Goal: Information Seeking & Learning: Stay updated

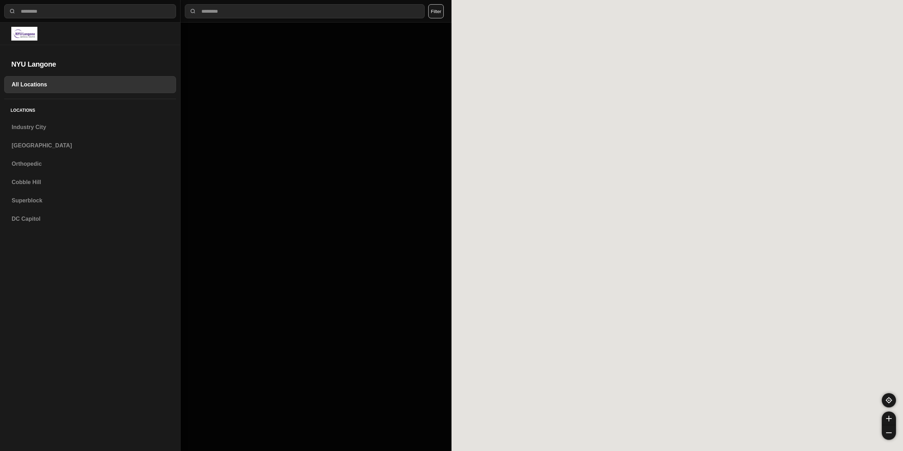
select select "*"
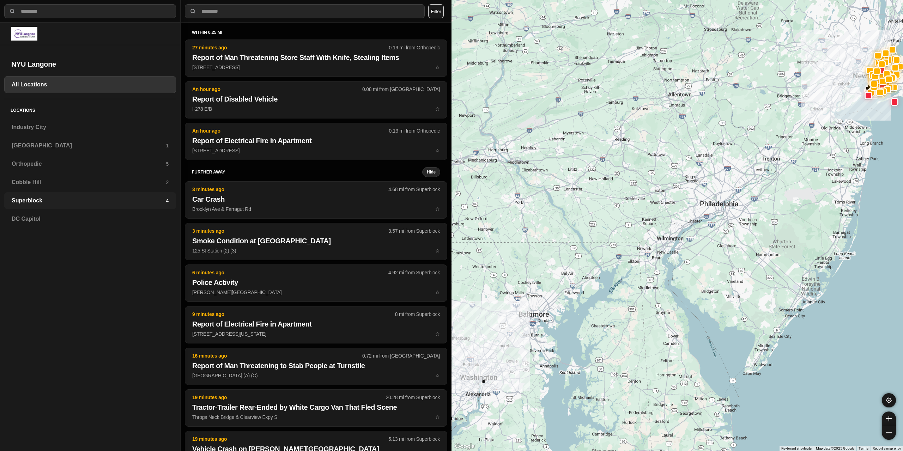
click at [64, 195] on div "Superblock 4" at bounding box center [90, 200] width 172 height 17
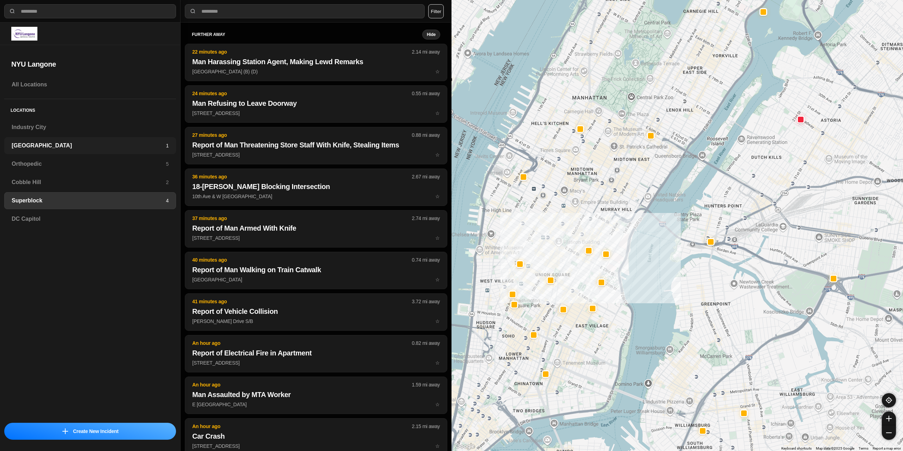
click at [59, 142] on h3 "[GEOGRAPHIC_DATA]" at bounding box center [89, 145] width 154 height 8
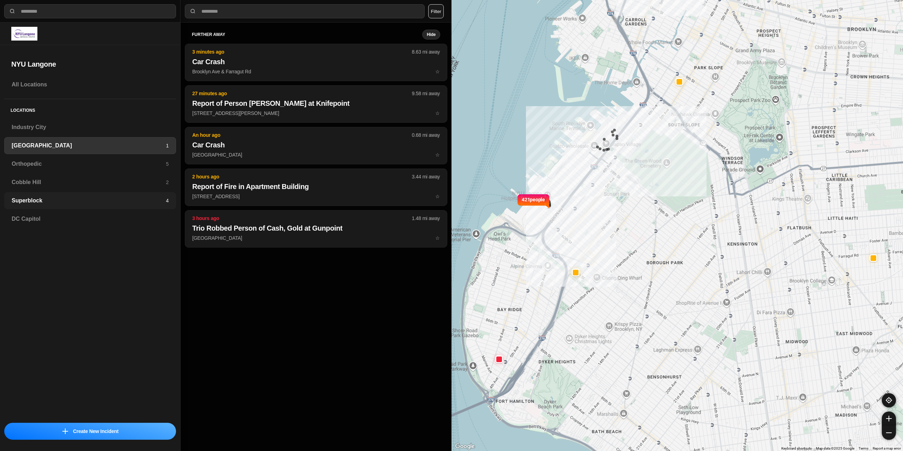
click at [48, 202] on h3 "Superblock" at bounding box center [89, 200] width 154 height 8
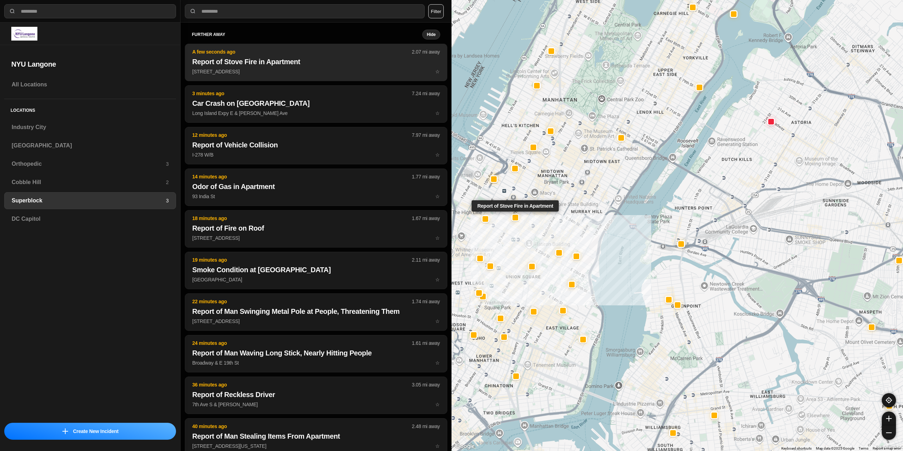
click at [245, 71] on p "[STREET_ADDRESS] ☆" at bounding box center [316, 71] width 248 height 7
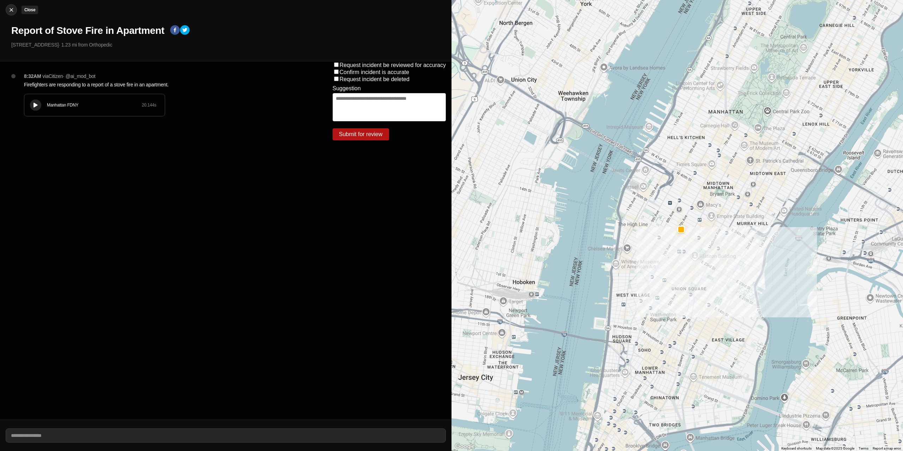
click at [9, 9] on img at bounding box center [11, 9] width 7 height 7
select select "*"
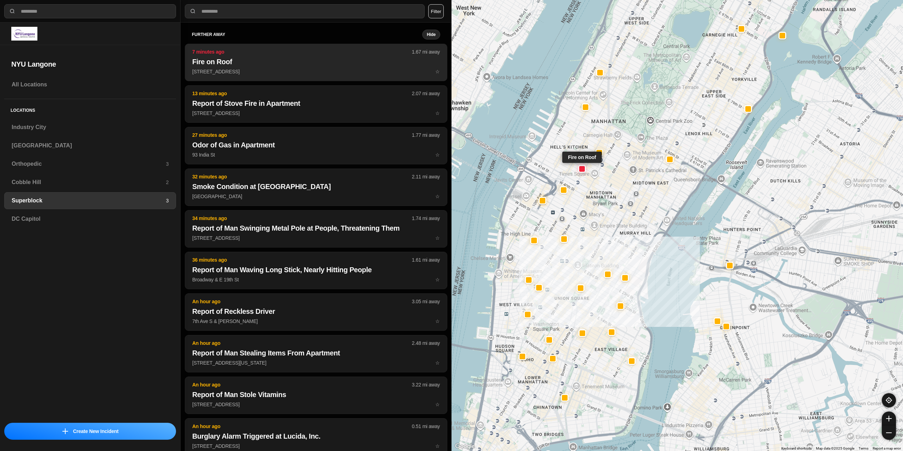
click at [269, 64] on h2 "Fire on Roof" at bounding box center [316, 62] width 248 height 10
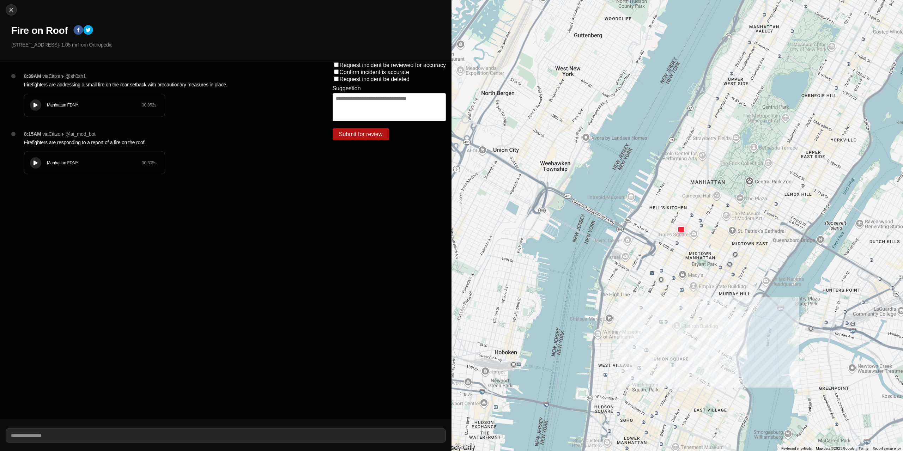
drag, startPoint x: 782, startPoint y: 218, endPoint x: 672, endPoint y: 276, distance: 124.2
click at [685, 292] on div at bounding box center [678, 225] width 452 height 451
click at [13, 8] on img at bounding box center [11, 9] width 7 height 7
select select "*"
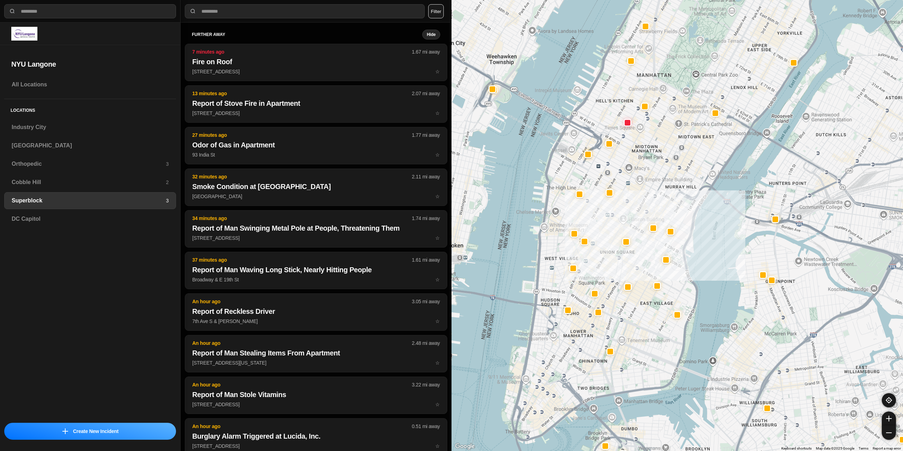
drag, startPoint x: 682, startPoint y: 142, endPoint x: 665, endPoint y: 217, distance: 77.1
click at [603, 302] on div at bounding box center [678, 225] width 452 height 451
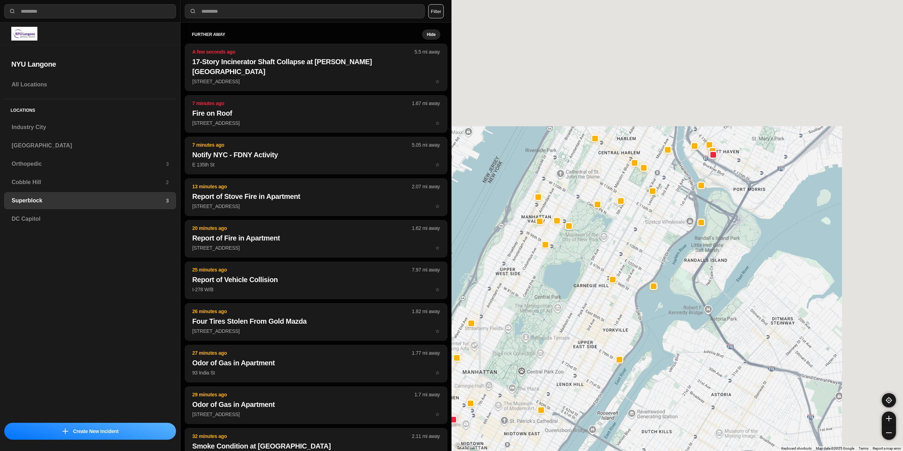
drag, startPoint x: 723, startPoint y: 144, endPoint x: 688, endPoint y: 186, distance: 54.4
click at [629, 285] on div at bounding box center [678, 225] width 452 height 451
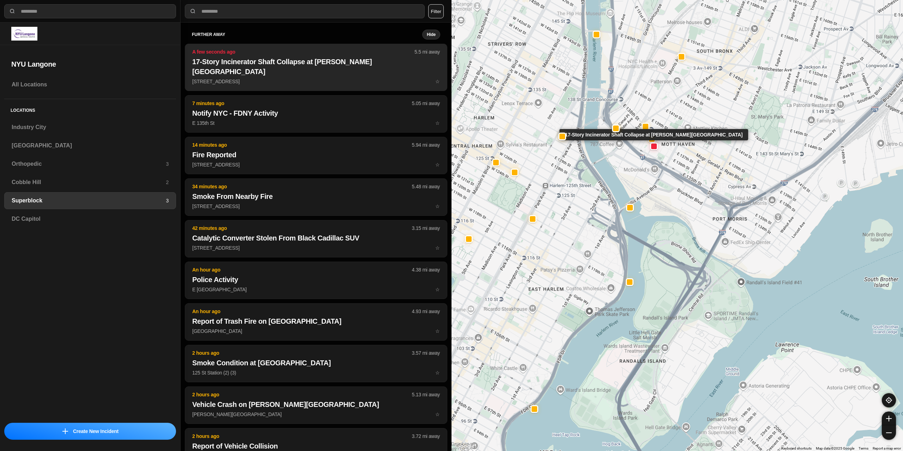
click at [320, 78] on p "[STREET_ADDRESS] ☆" at bounding box center [316, 81] width 248 height 7
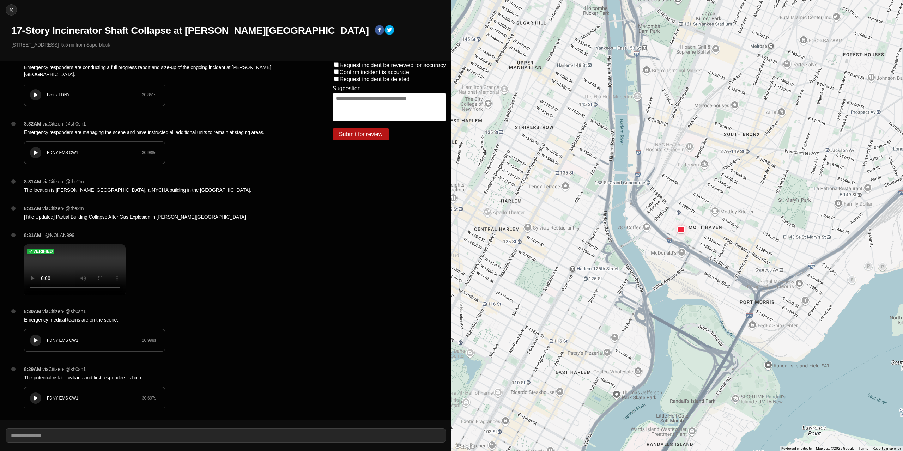
scroll to position [494, 0]
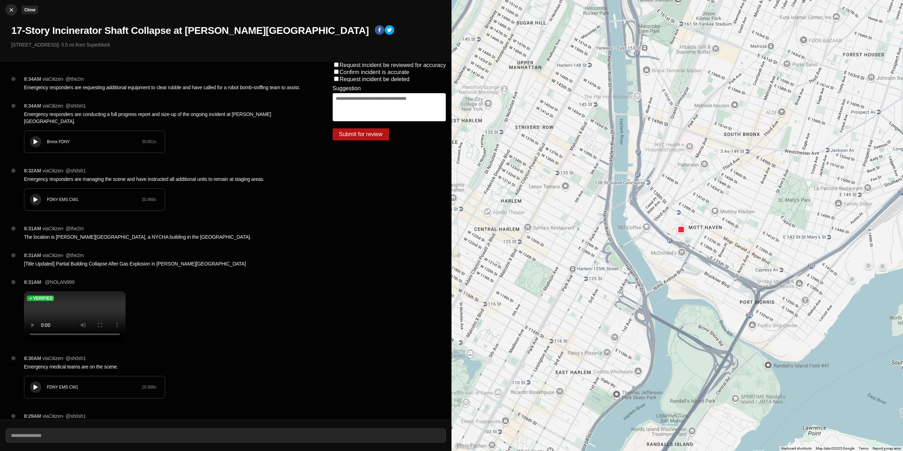
click at [14, 7] on img at bounding box center [11, 9] width 7 height 7
select select "*"
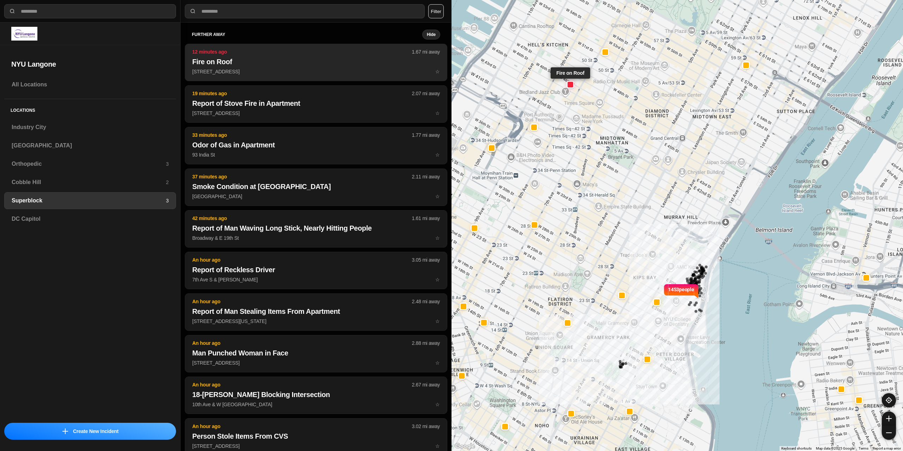
click at [277, 62] on h2 "Fire on Roof" at bounding box center [316, 62] width 248 height 10
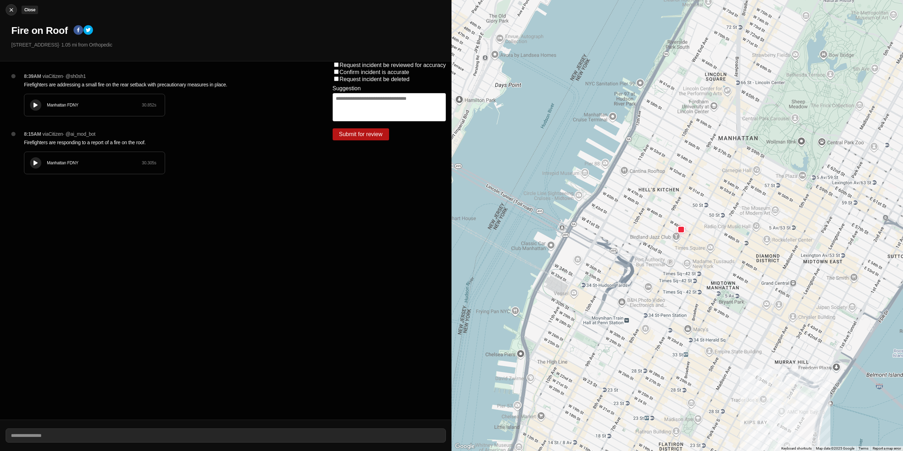
click at [13, 13] on button "Close" at bounding box center [11, 9] width 11 height 11
select select "*"
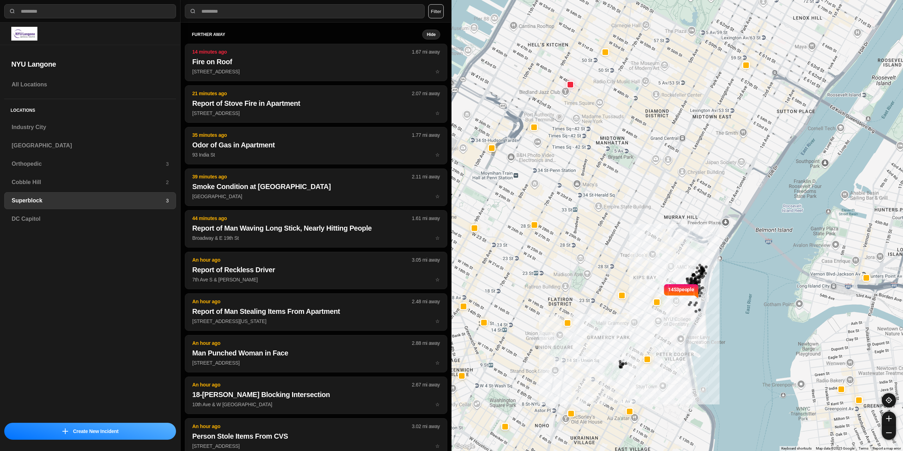
drag, startPoint x: 628, startPoint y: 326, endPoint x: 602, endPoint y: 364, distance: 46.2
click at [597, 374] on div "1453 people" at bounding box center [678, 225] width 452 height 451
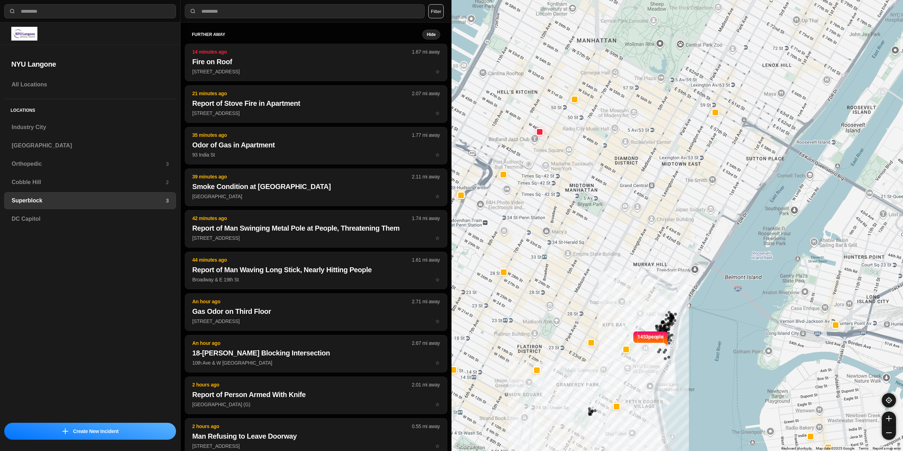
drag, startPoint x: 671, startPoint y: 160, endPoint x: 622, endPoint y: 210, distance: 69.9
click at [607, 341] on div "1453 people" at bounding box center [678, 225] width 452 height 451
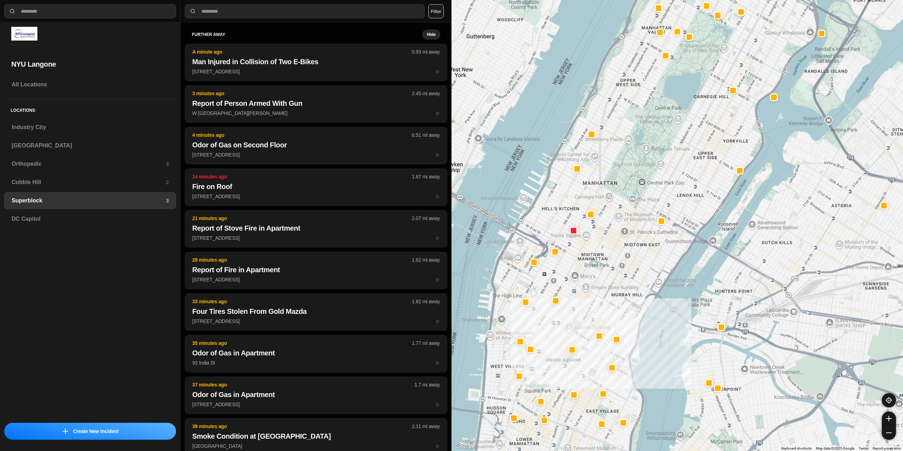
drag, startPoint x: 724, startPoint y: 105, endPoint x: 633, endPoint y: 332, distance: 244.1
click at [633, 332] on div at bounding box center [678, 225] width 452 height 451
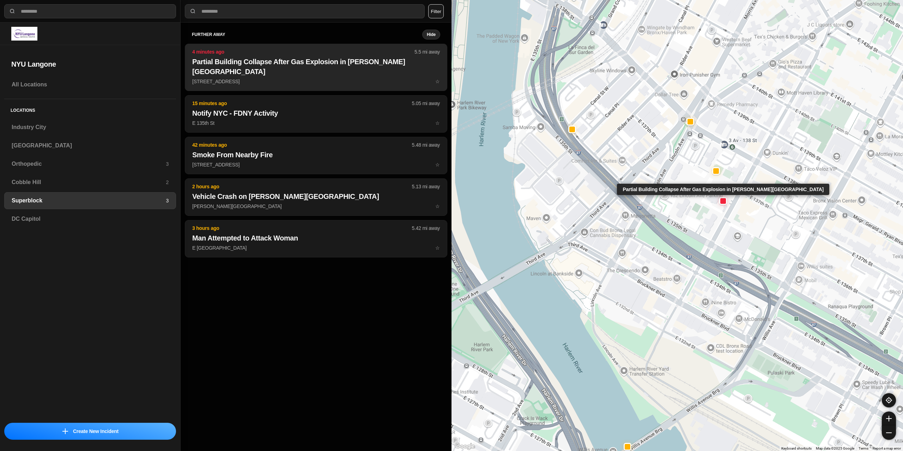
click at [282, 67] on button "4 minutes ago 5.5 mi away Partial Building Collapse After Gas Explosion in [PER…" at bounding box center [316, 67] width 262 height 47
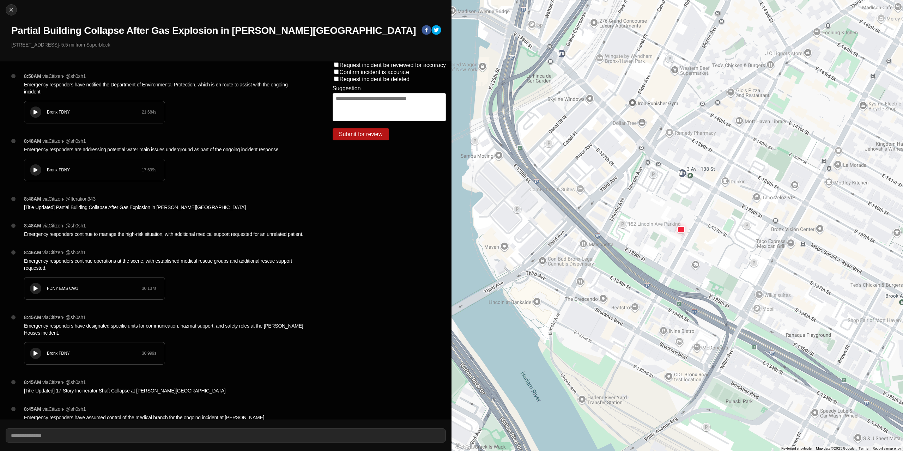
scroll to position [2, 0]
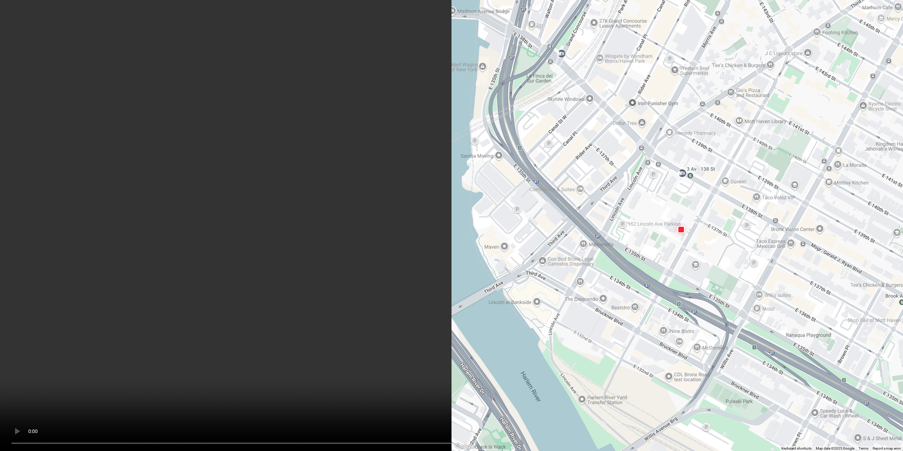
scroll to position [706, 0]
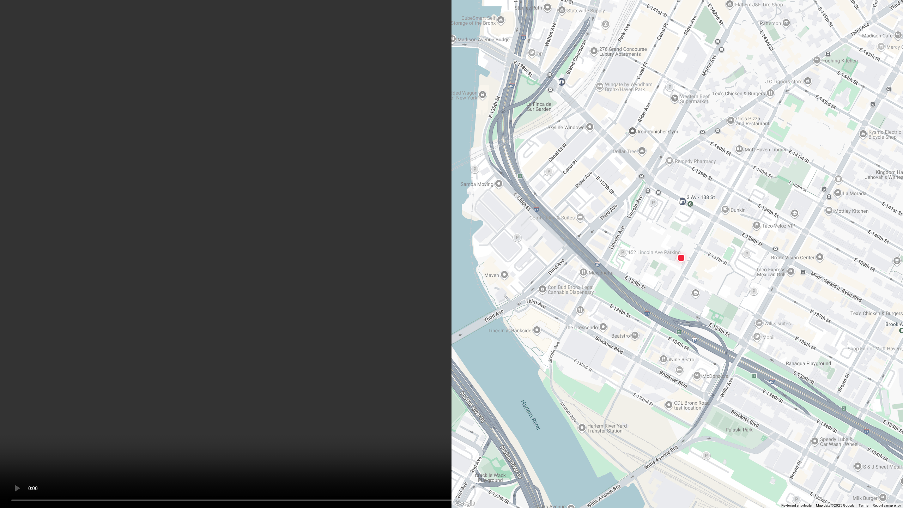
click at [269, 451] on video at bounding box center [451, 254] width 903 height 508
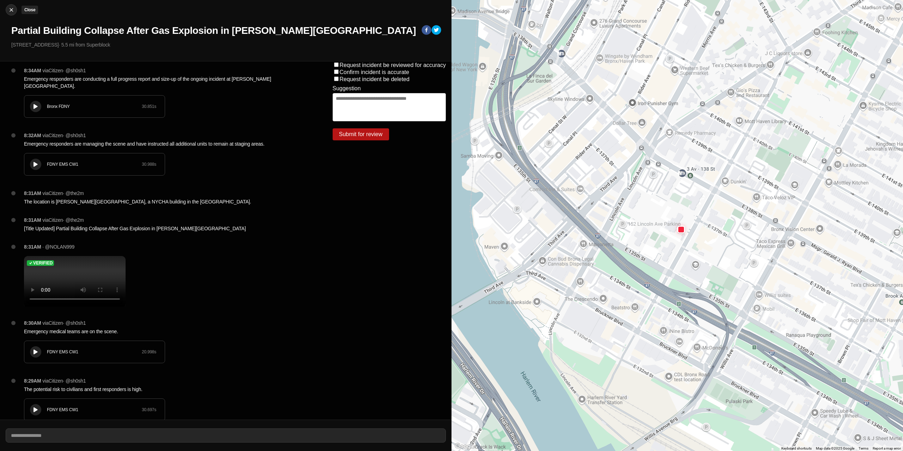
click at [11, 11] on img at bounding box center [11, 9] width 7 height 7
select select "*"
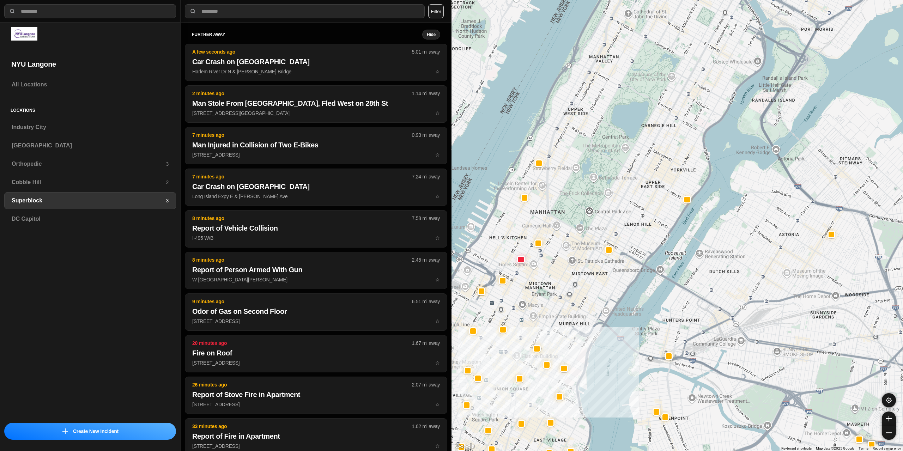
drag, startPoint x: 652, startPoint y: 93, endPoint x: 632, endPoint y: 216, distance: 124.7
click at [627, 229] on div at bounding box center [678, 225] width 452 height 451
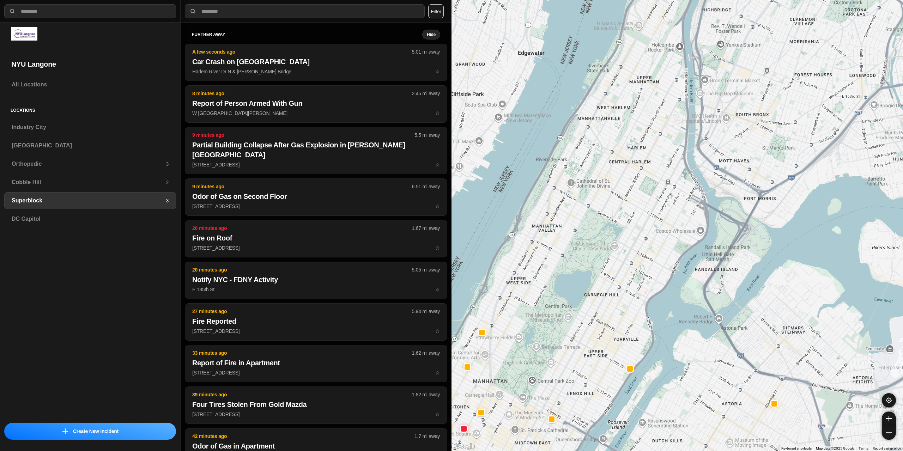
drag, startPoint x: 690, startPoint y: 142, endPoint x: 651, endPoint y: 224, distance: 90.7
click at [651, 224] on div at bounding box center [678, 225] width 452 height 451
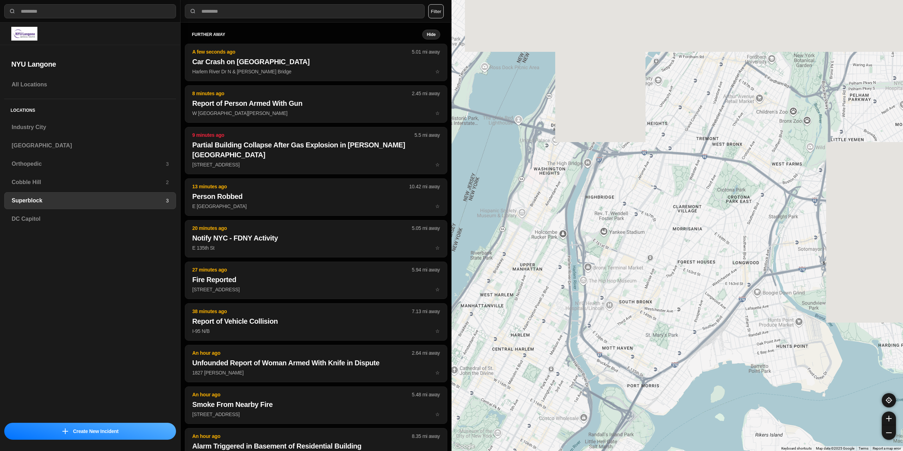
drag, startPoint x: 713, startPoint y: 101, endPoint x: 601, endPoint y: 284, distance: 214.6
click at [601, 284] on div at bounding box center [678, 225] width 452 height 451
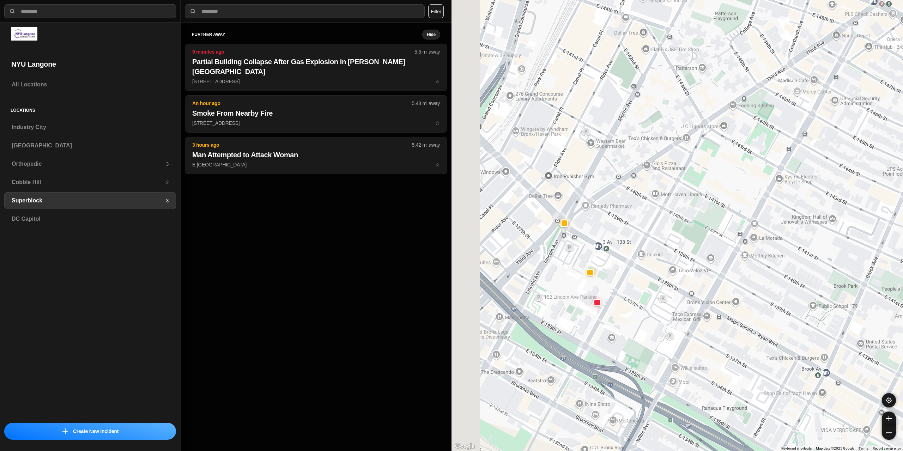
drag, startPoint x: 572, startPoint y: 327, endPoint x: 613, endPoint y: 316, distance: 42.7
click at [613, 316] on div "1453 people" at bounding box center [678, 225] width 452 height 451
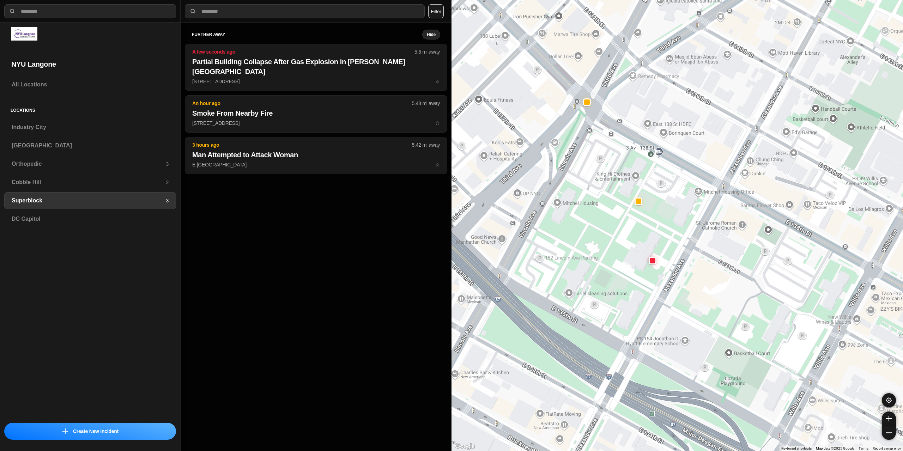
drag, startPoint x: 587, startPoint y: 299, endPoint x: 650, endPoint y: 279, distance: 66.3
click at [650, 279] on div "1453 people" at bounding box center [678, 225] width 452 height 451
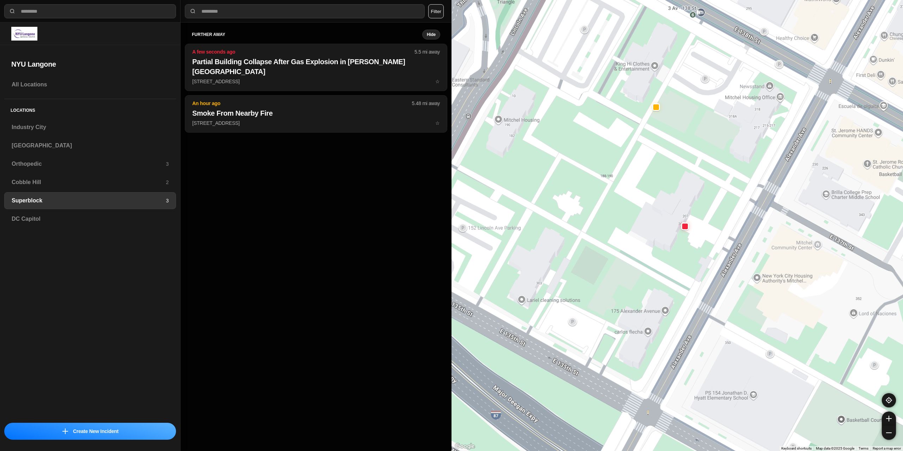
drag, startPoint x: 657, startPoint y: 289, endPoint x: 701, endPoint y: 274, distance: 46.7
click at [701, 274] on div "1453 people" at bounding box center [678, 225] width 452 height 451
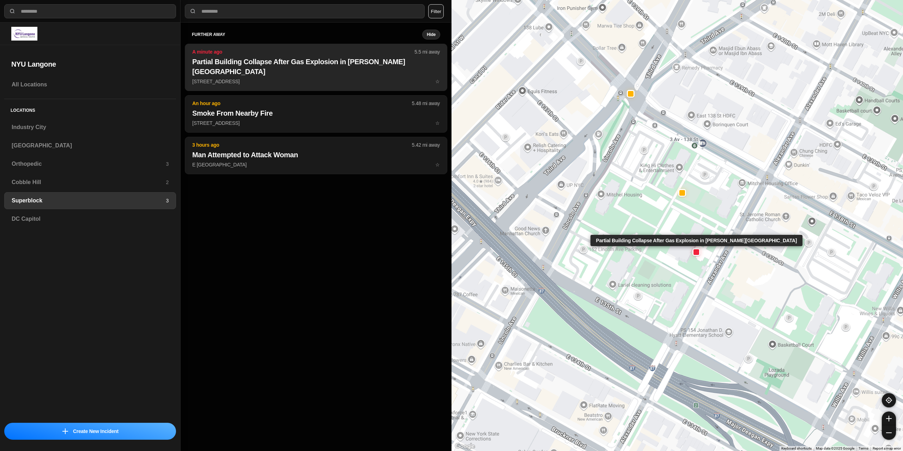
click at [271, 78] on p "[STREET_ADDRESS] ☆" at bounding box center [316, 81] width 248 height 7
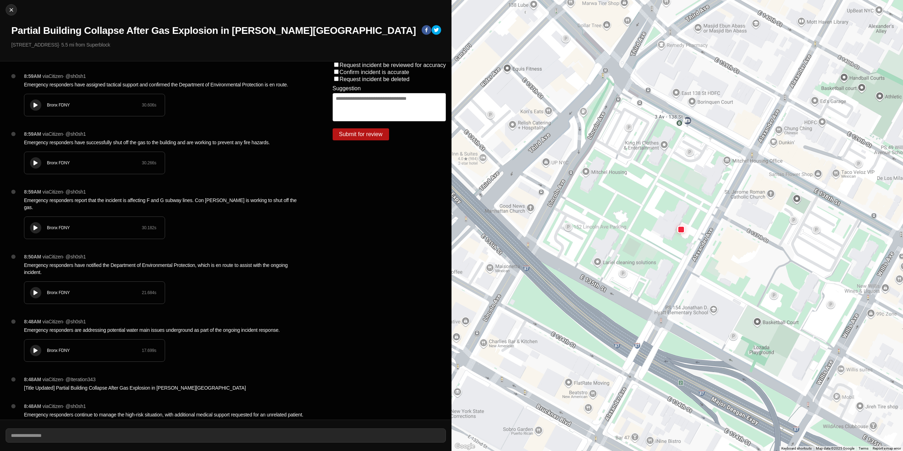
click at [34, 103] on icon at bounding box center [36, 105] width 4 height 5
click at [34, 103] on div at bounding box center [35, 105] width 7 height 5
click at [10, 11] on img at bounding box center [11, 9] width 7 height 7
select select "*"
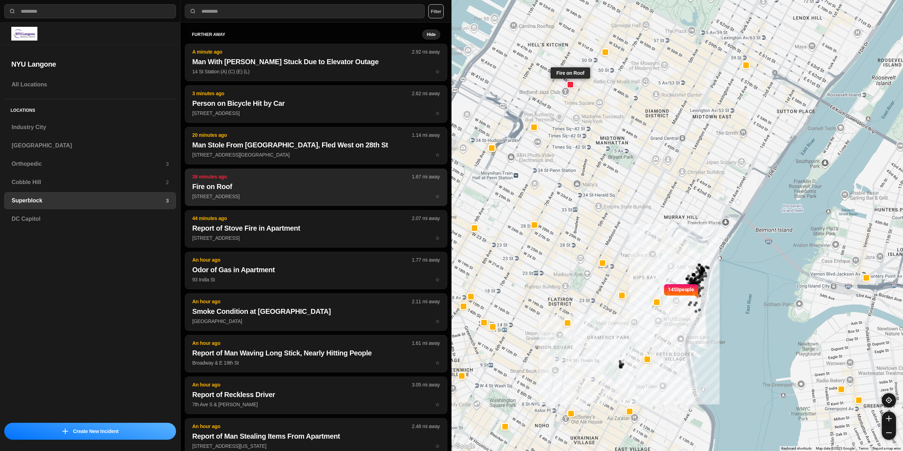
click at [255, 197] on p "344 W 46th St ☆" at bounding box center [316, 196] width 248 height 7
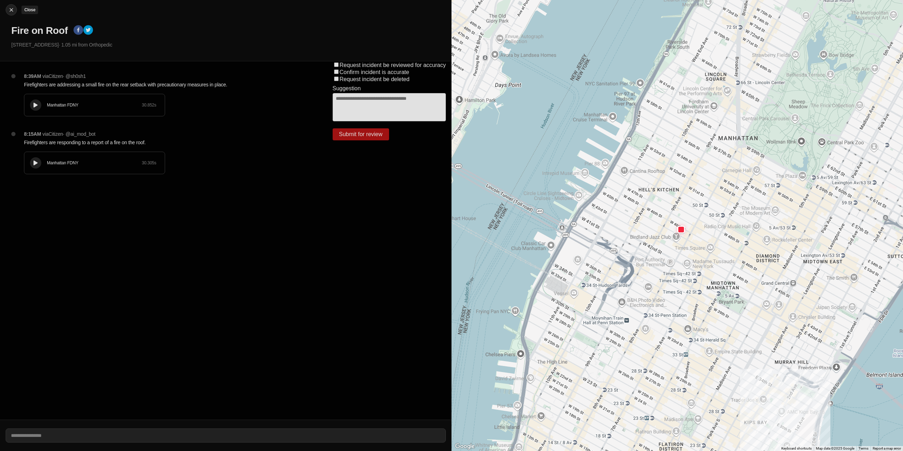
click at [16, 12] on div at bounding box center [11, 9] width 11 height 7
select select "*"
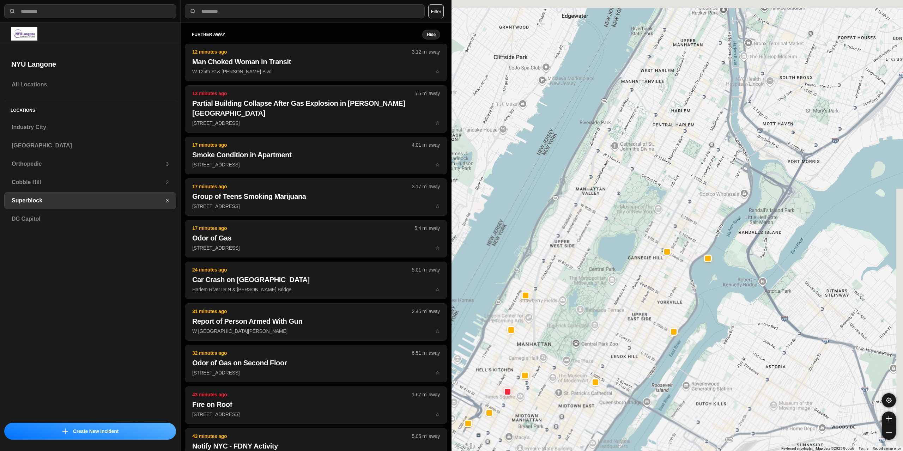
drag, startPoint x: 663, startPoint y: 175, endPoint x: 562, endPoint y: 404, distance: 250.5
click at [561, 410] on div at bounding box center [678, 225] width 452 height 451
